Goal: Find specific page/section

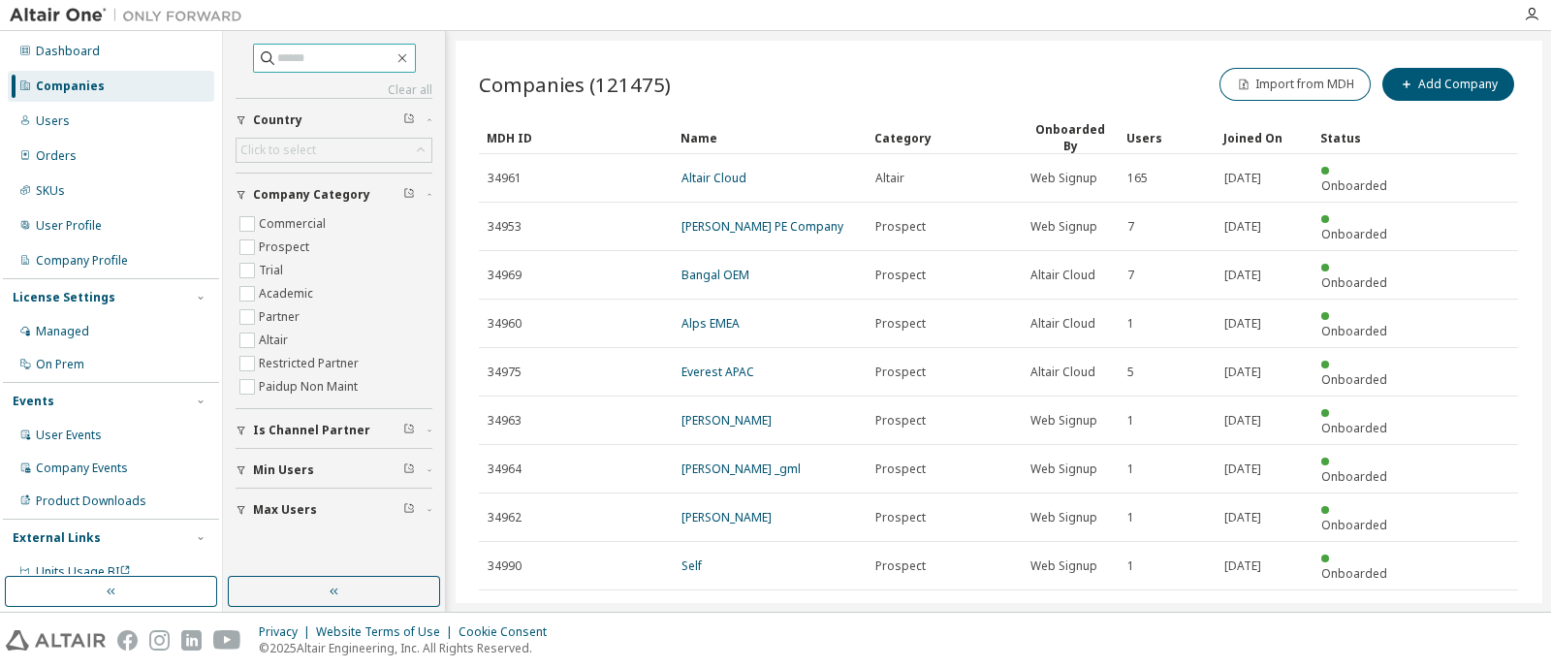
click at [349, 65] on input "text" at bounding box center [335, 57] width 116 height 19
type input "*****"
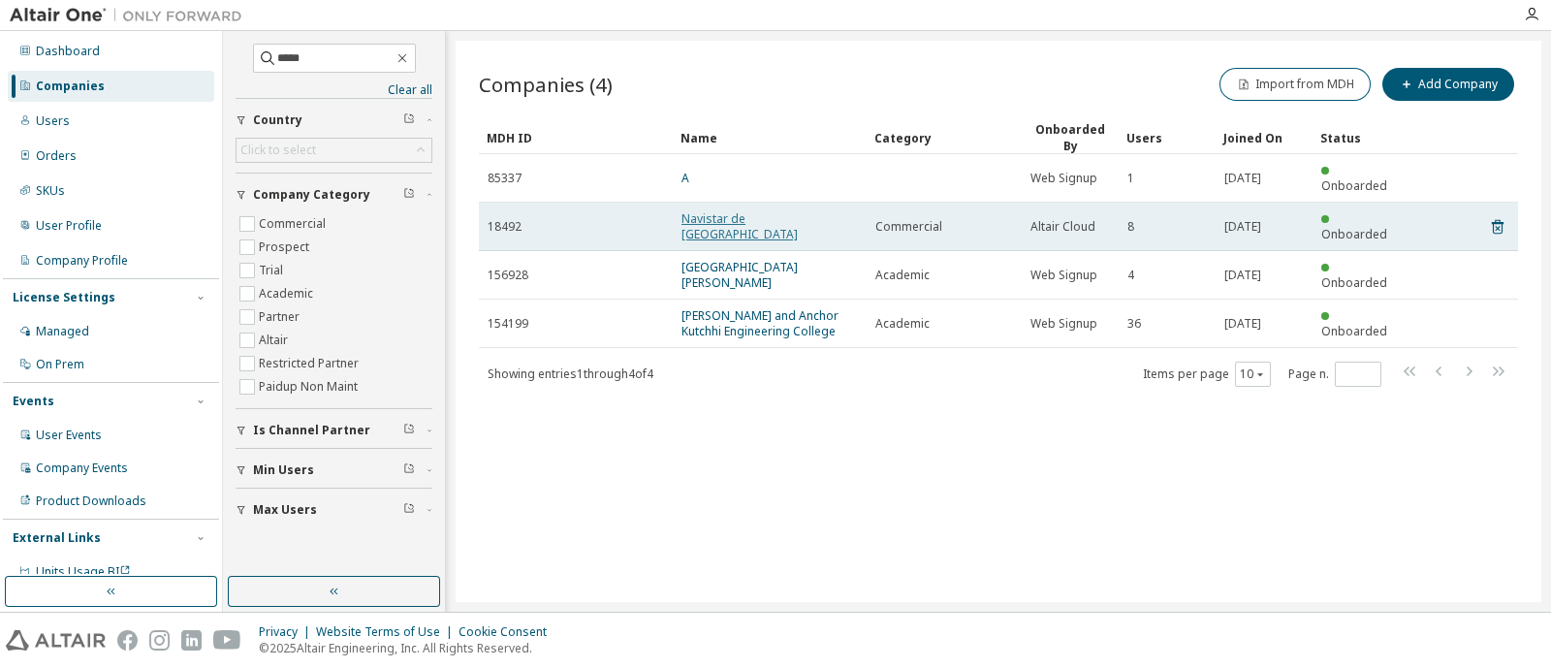
click at [727, 210] on link "Navistar de Mexico" at bounding box center [740, 226] width 116 height 32
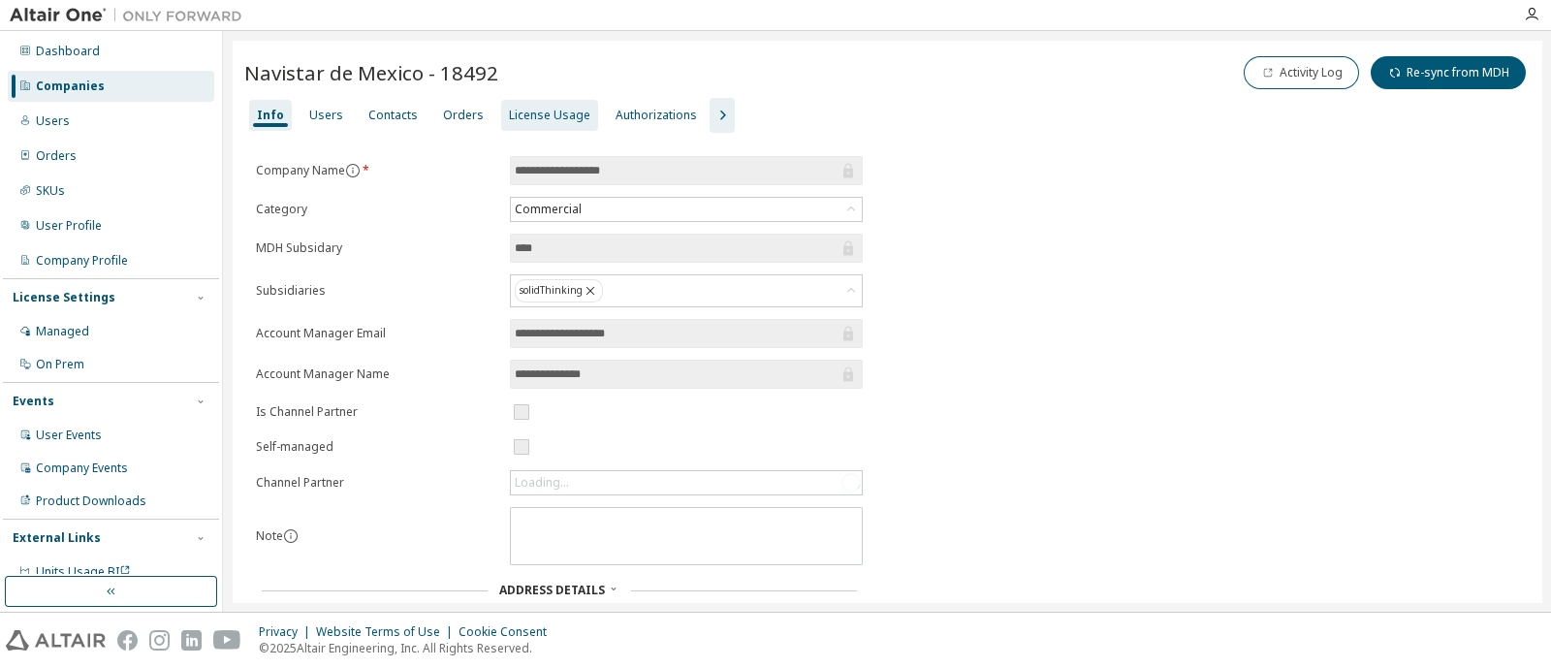
click at [523, 120] on div "License Usage" at bounding box center [549, 116] width 81 height 16
